Goal: Find specific page/section

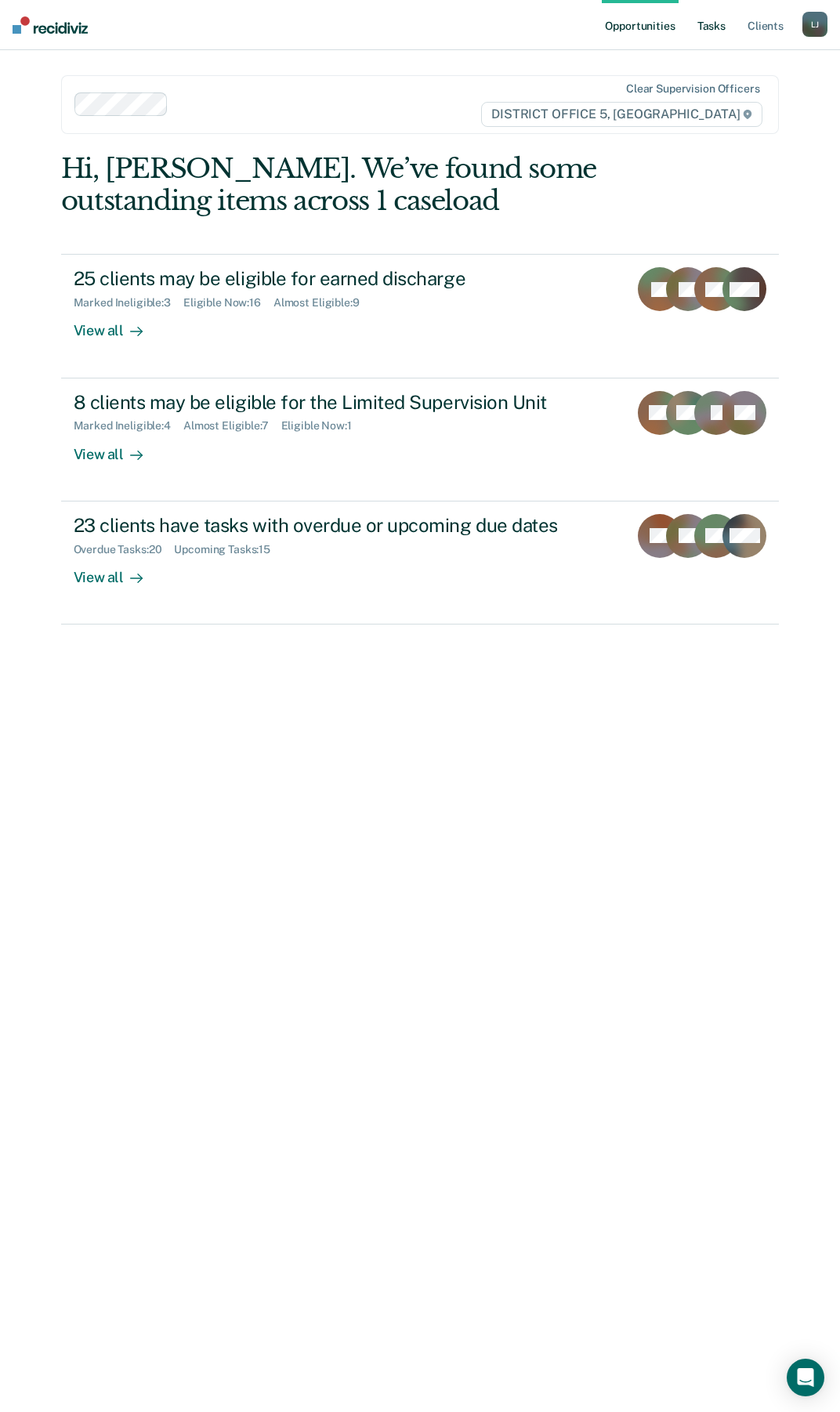
click at [706, 18] on link "Tasks" at bounding box center [711, 25] width 35 height 50
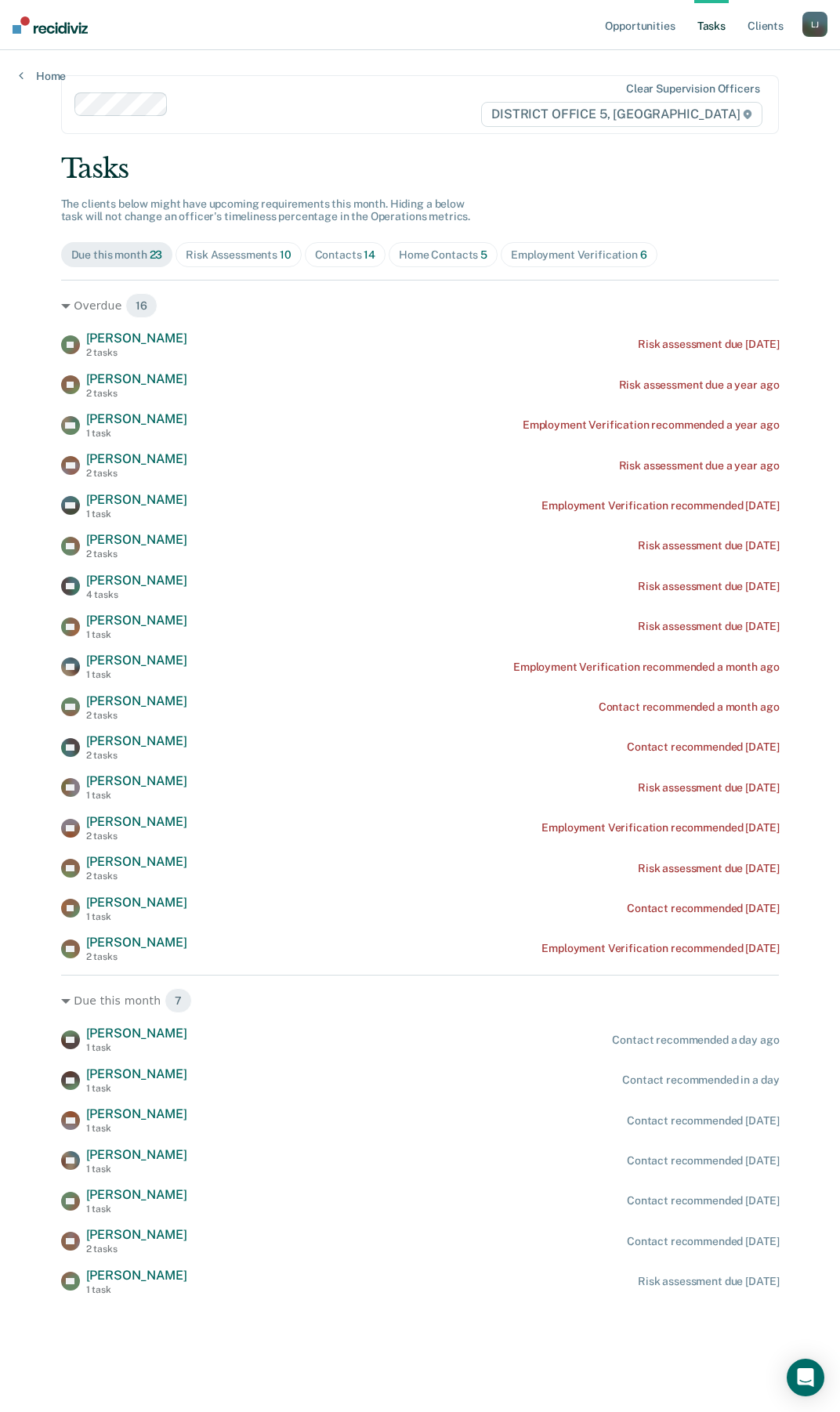
click at [234, 248] on span "Risk Assessments 10" at bounding box center [238, 255] width 126 height 25
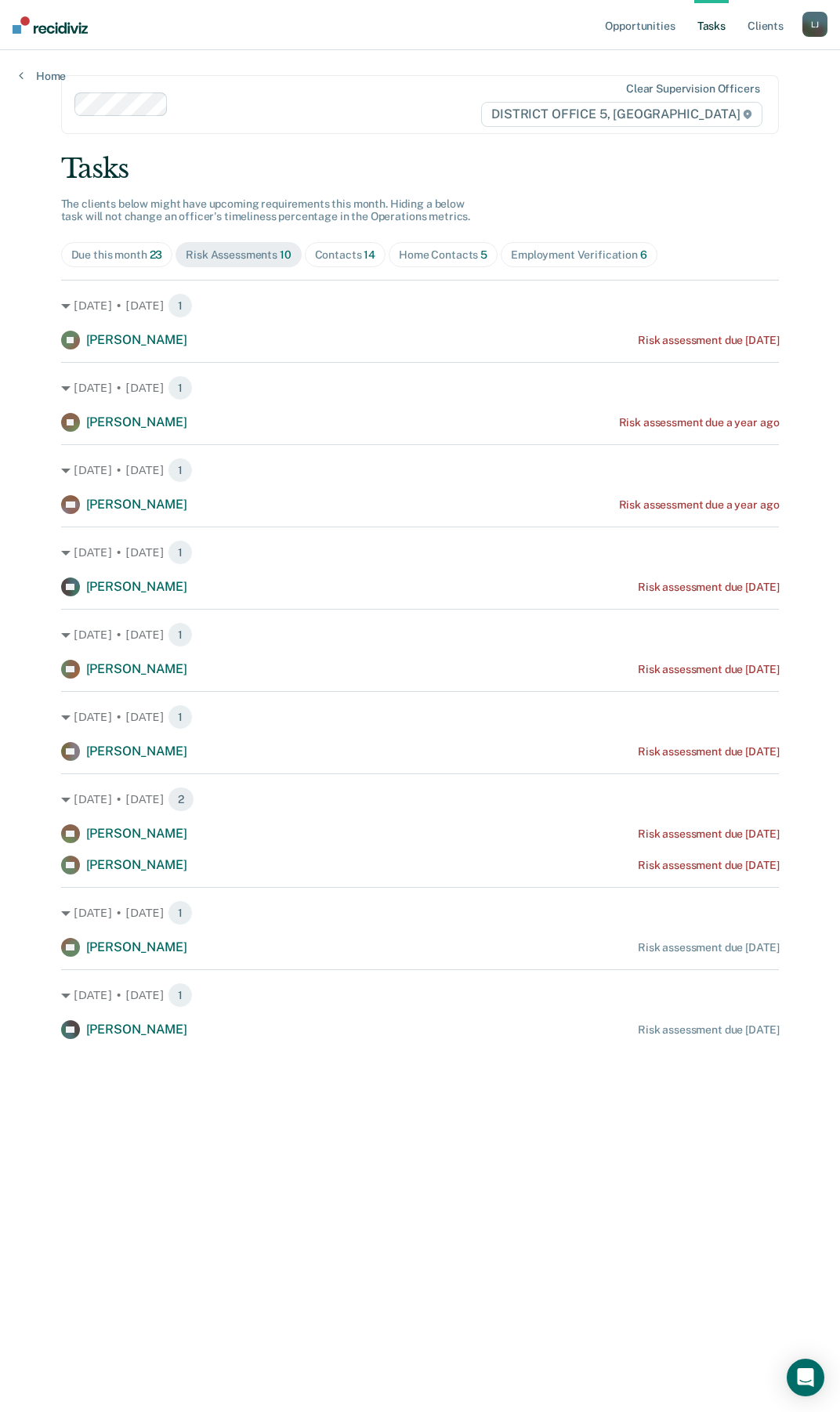
click at [330, 252] on div "Contacts 14" at bounding box center [345, 255] width 61 height 14
